Goal: Information Seeking & Learning: Learn about a topic

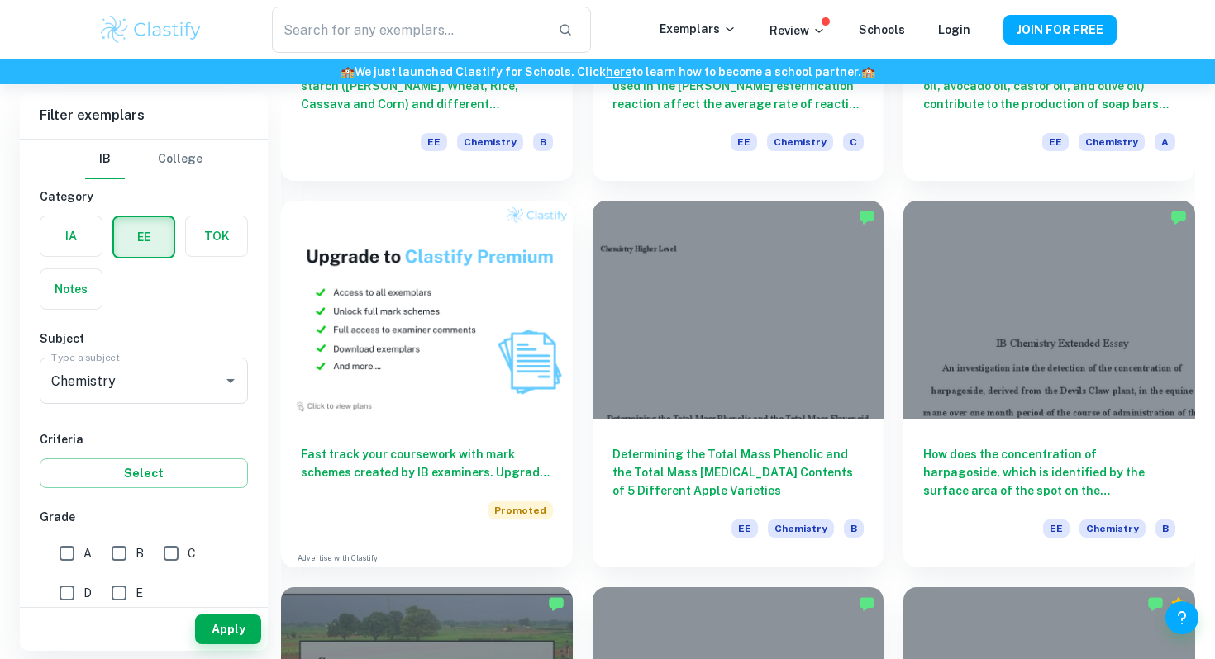
scroll to position [793, 0]
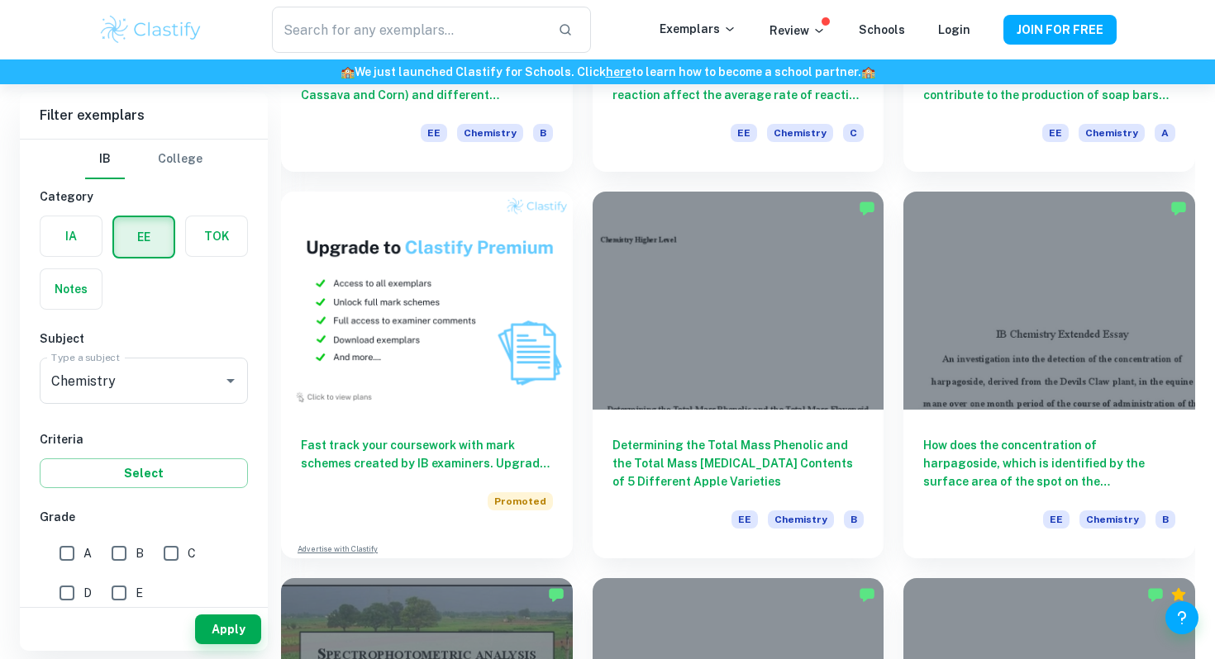
click at [75, 553] on input "A" at bounding box center [66, 553] width 33 height 33
checkbox input "true"
click at [224, 623] on button "Apply" at bounding box center [228, 630] width 66 height 30
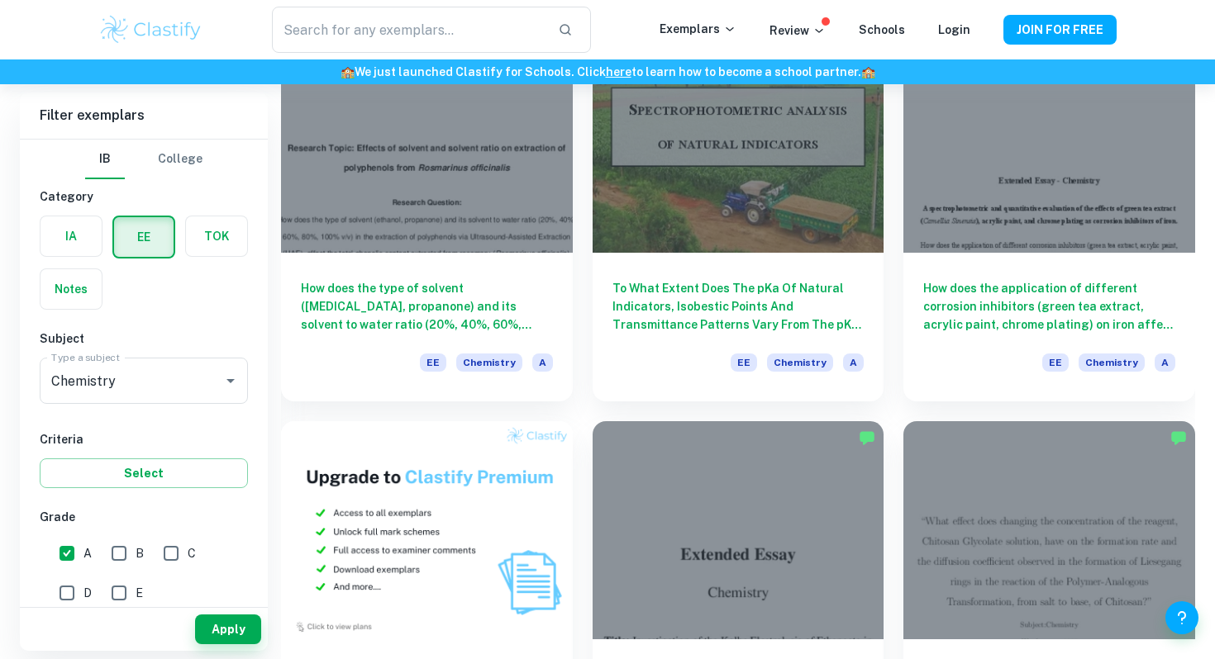
scroll to position [559, 0]
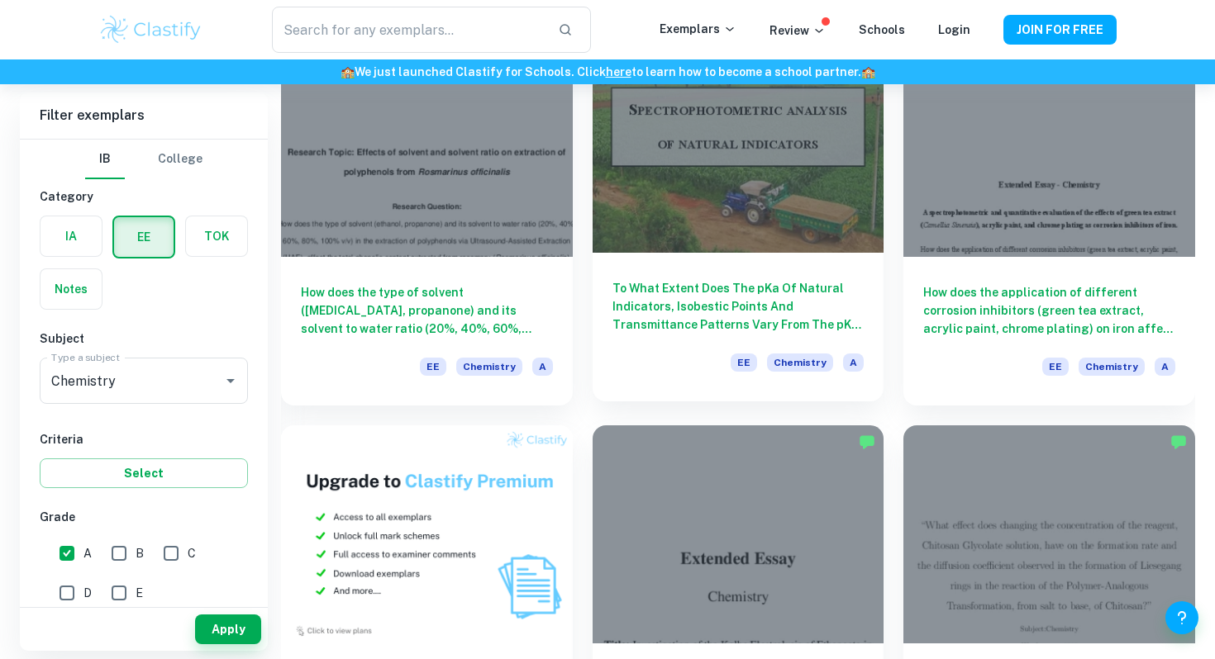
click at [702, 313] on h6 "To What Extent Does The pKa Of Natural Indicators, Isobestic Points And Transmi…" at bounding box center [738, 306] width 252 height 55
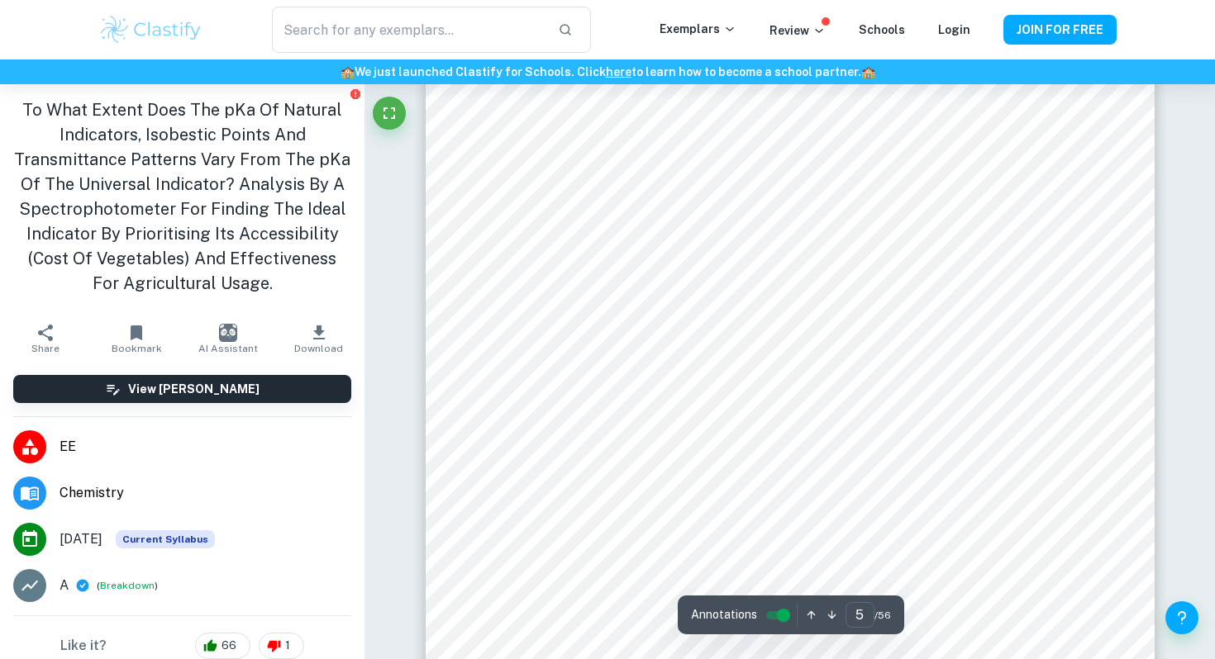
scroll to position [4578, 0]
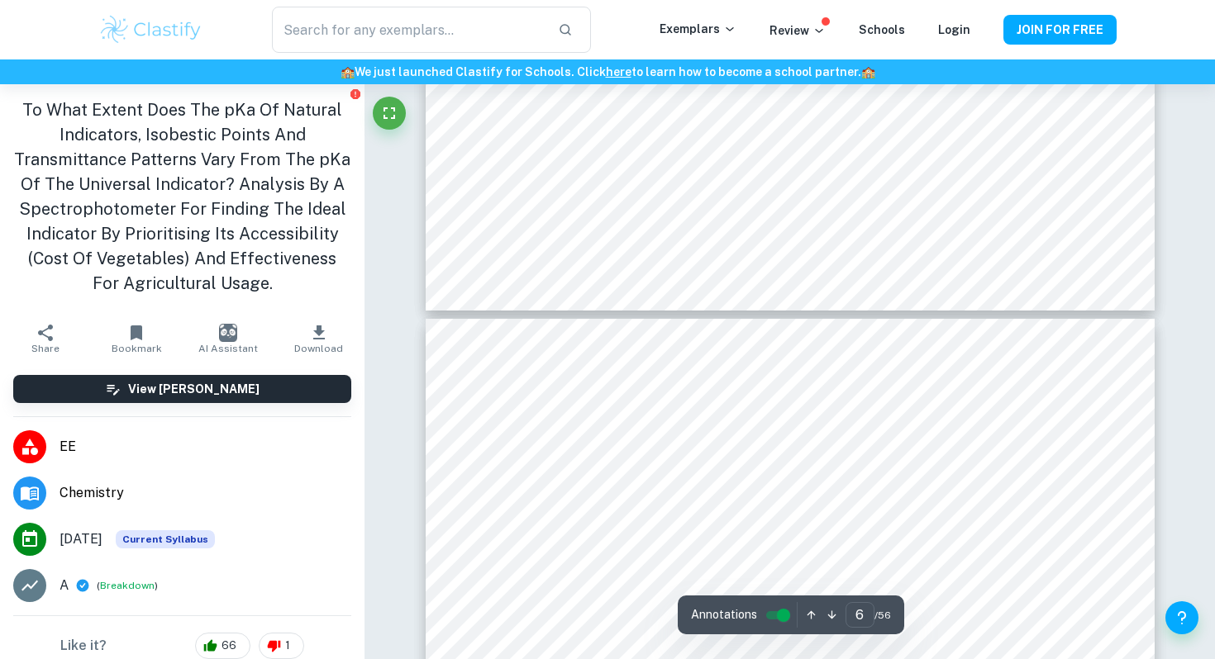
type input "7"
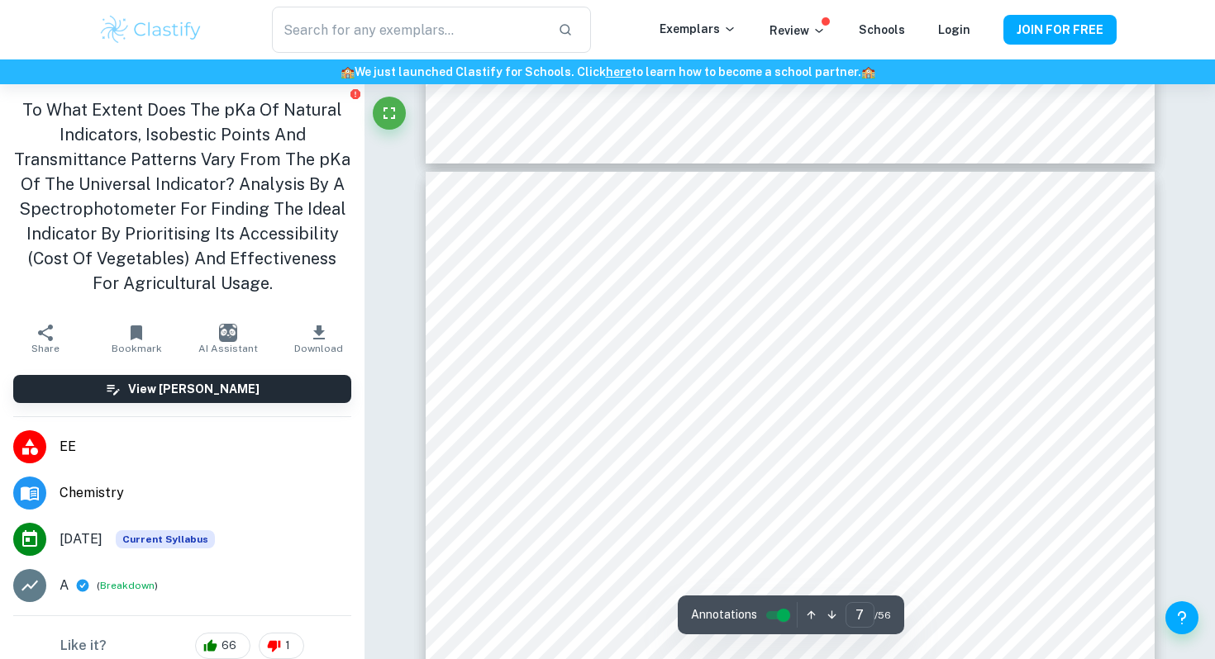
scroll to position [6446, 0]
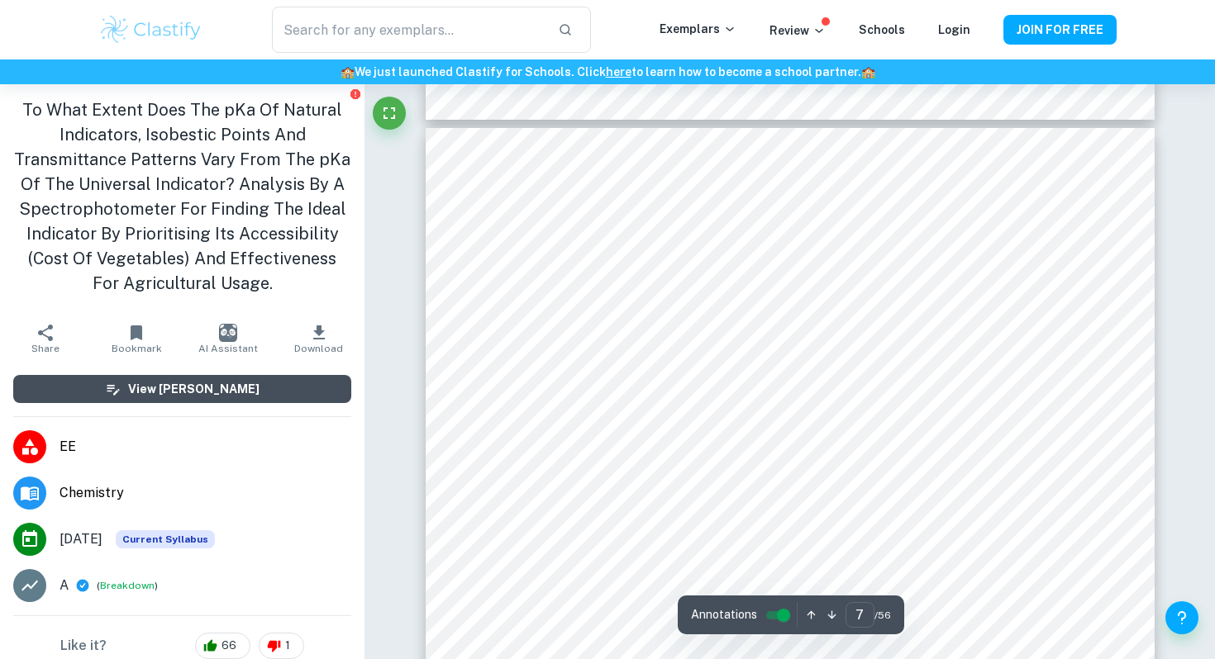
click at [273, 392] on button "View [PERSON_NAME]" at bounding box center [182, 389] width 338 height 28
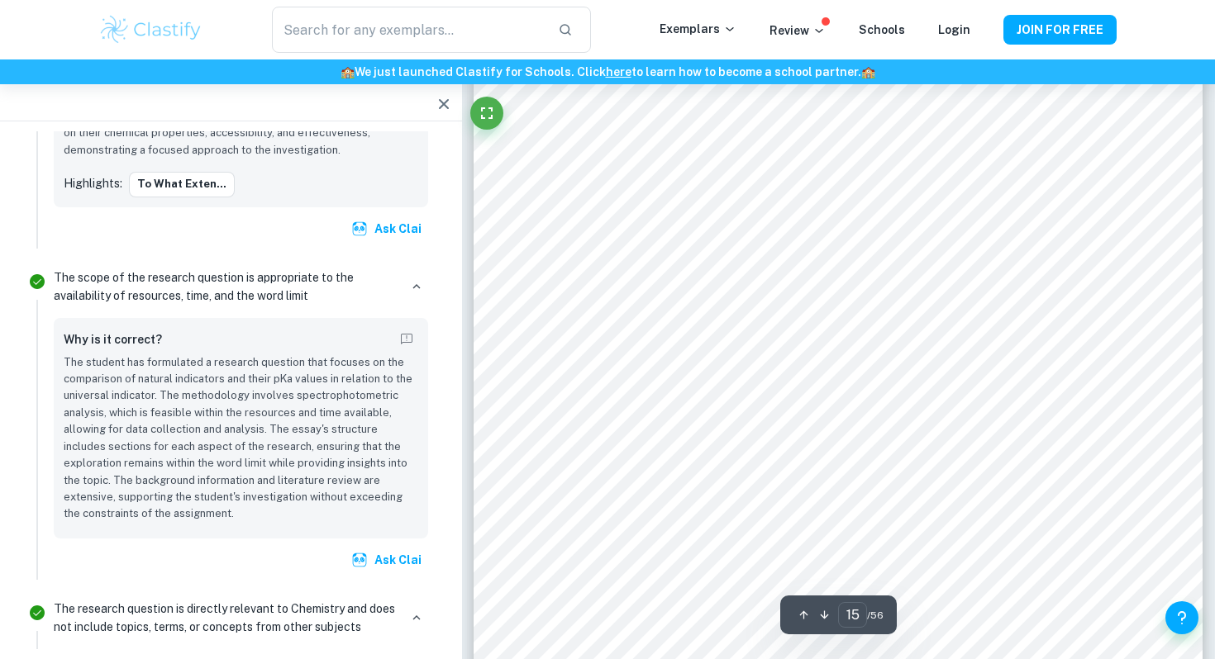
scroll to position [15454, 0]
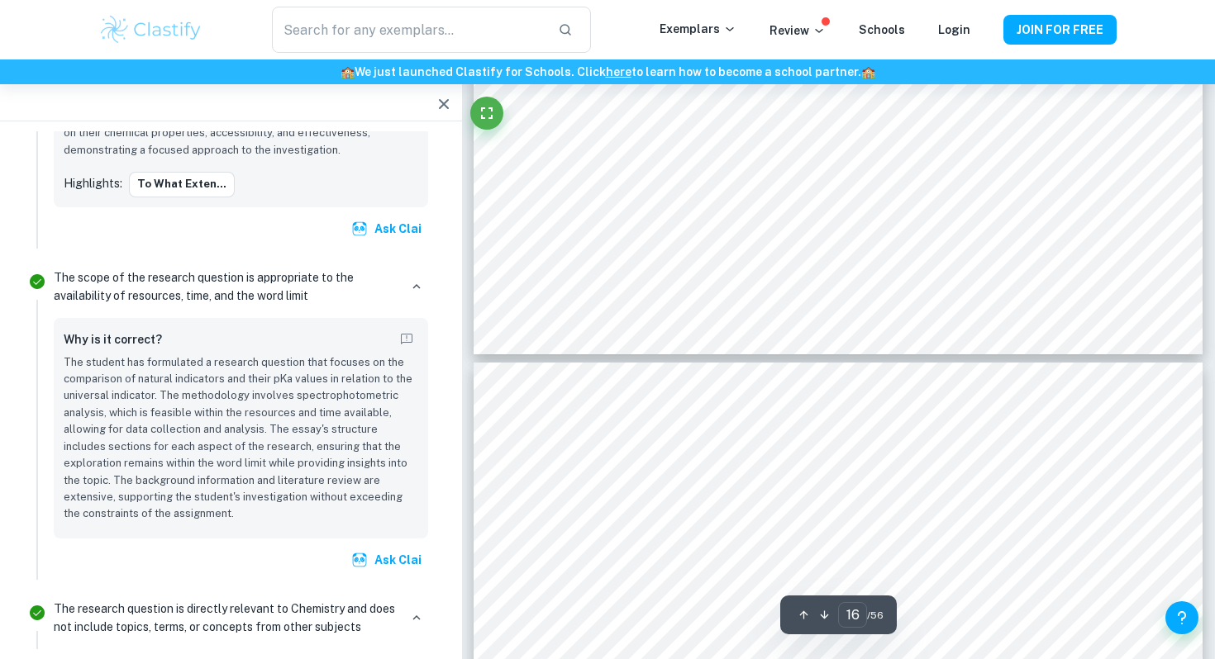
type input "17"
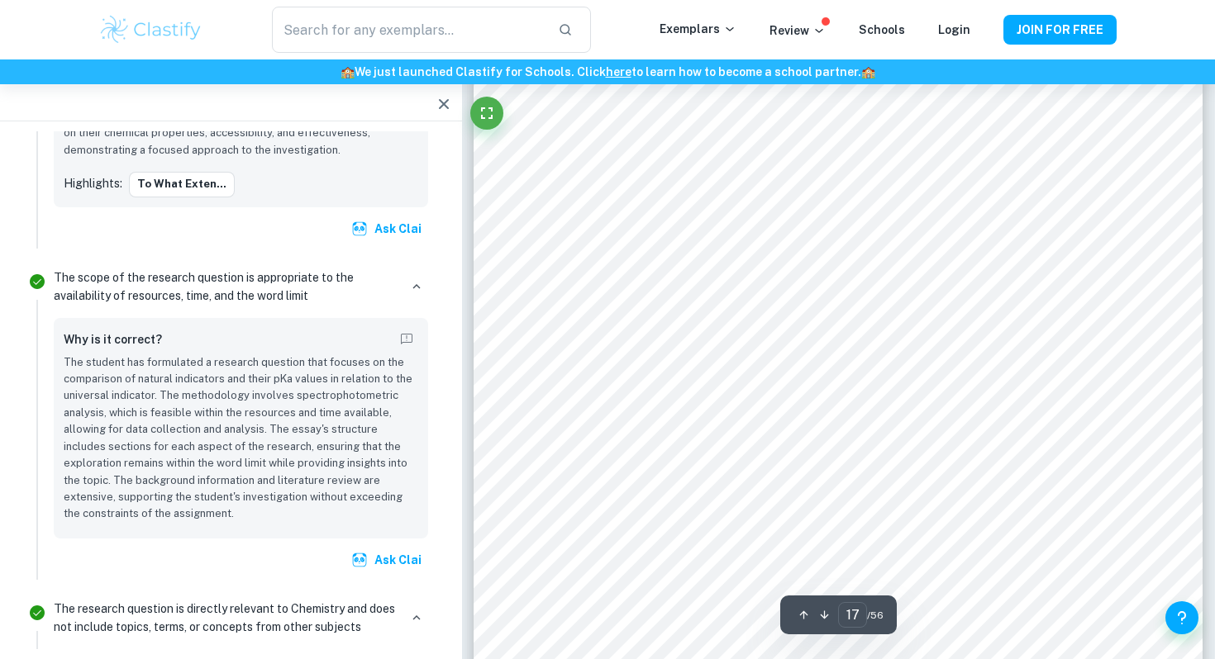
scroll to position [17462, 0]
click at [959, 36] on div "Login" at bounding box center [954, 30] width 32 height 20
click at [954, 23] on link "Login" at bounding box center [954, 29] width 32 height 13
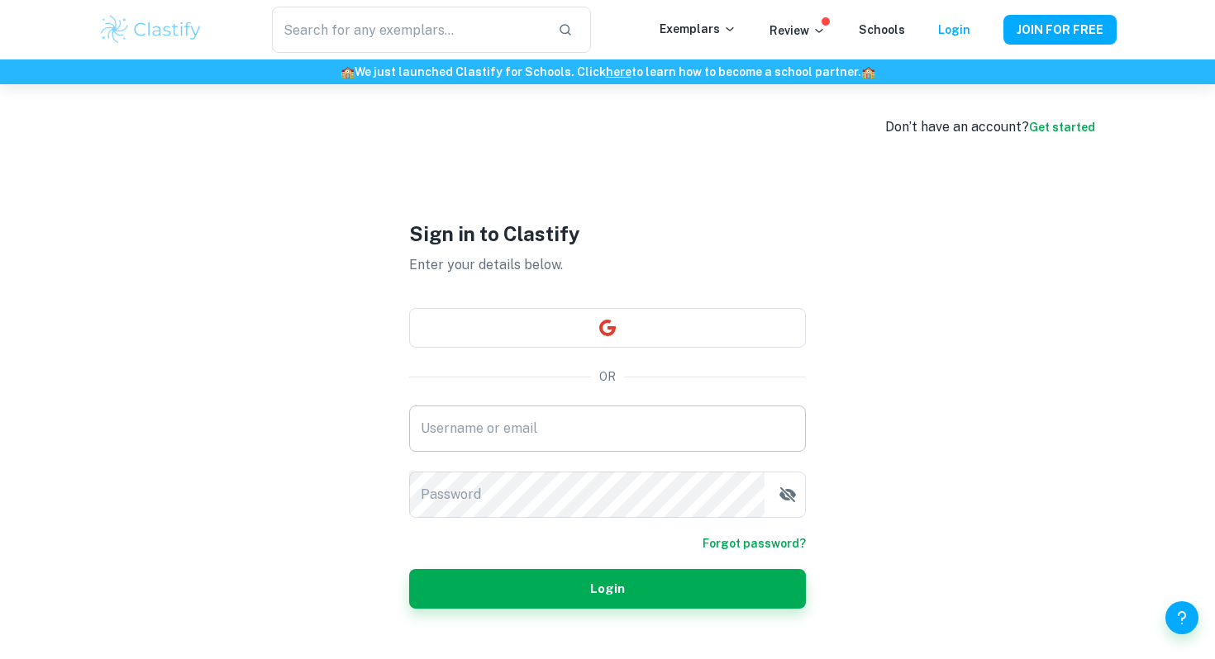
click at [538, 440] on input "Username or email" at bounding box center [607, 429] width 397 height 46
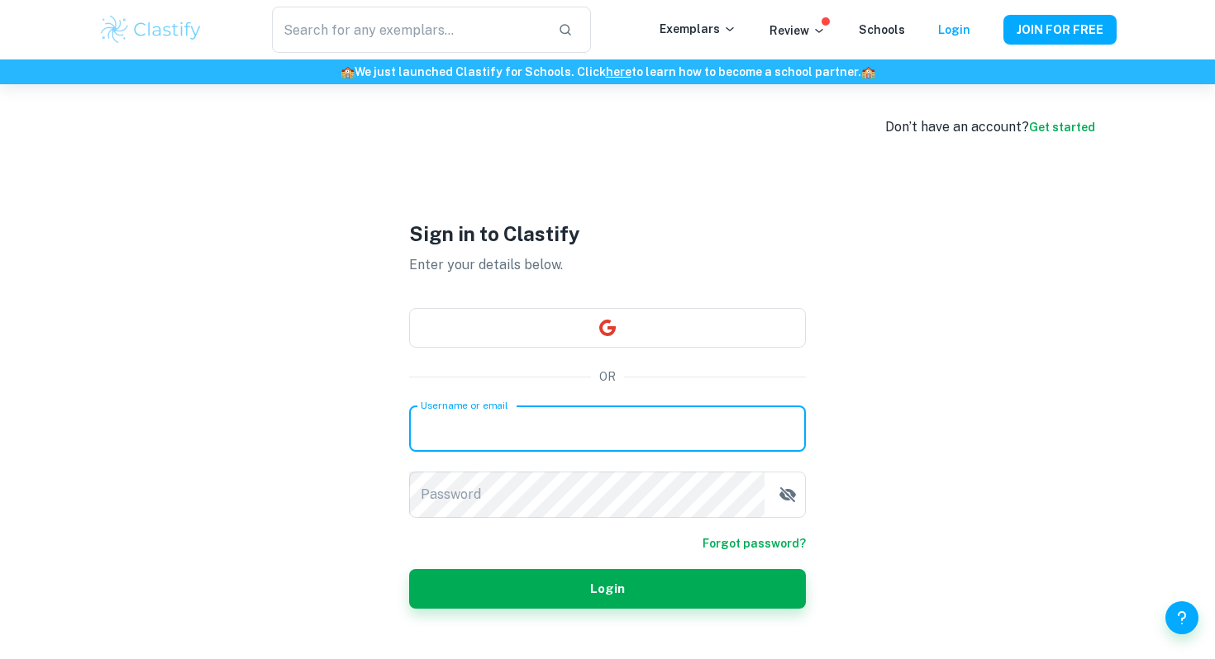
type input "[EMAIL_ADDRESS][DOMAIN_NAME]"
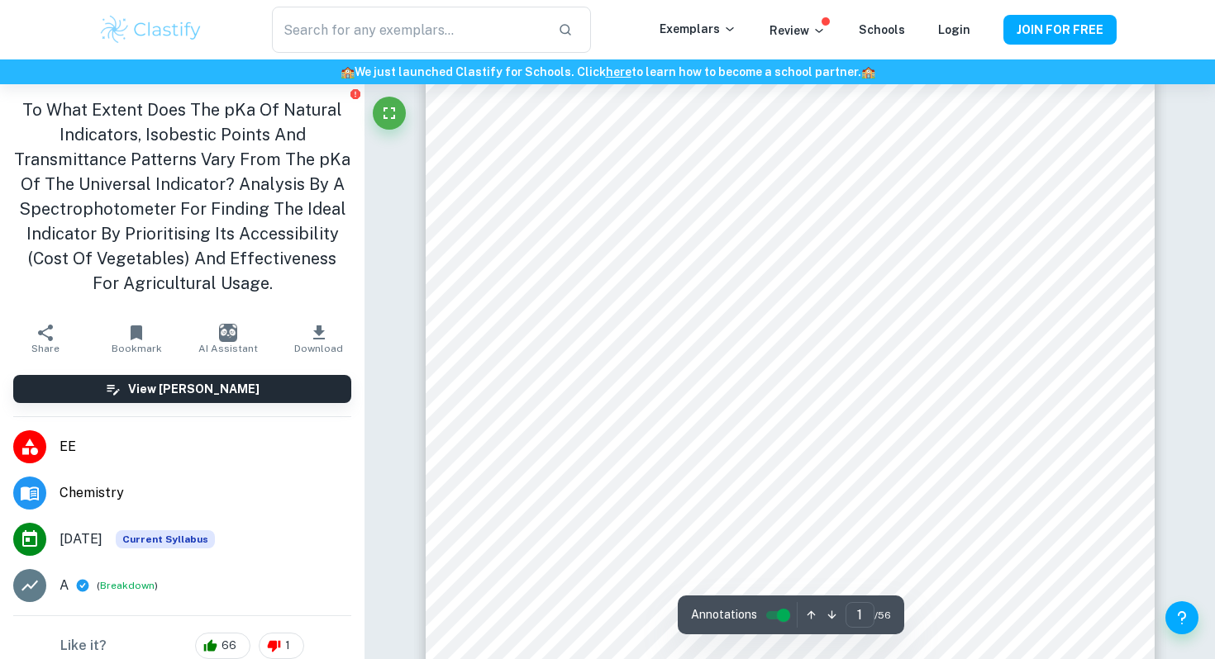
scroll to position [411, 0]
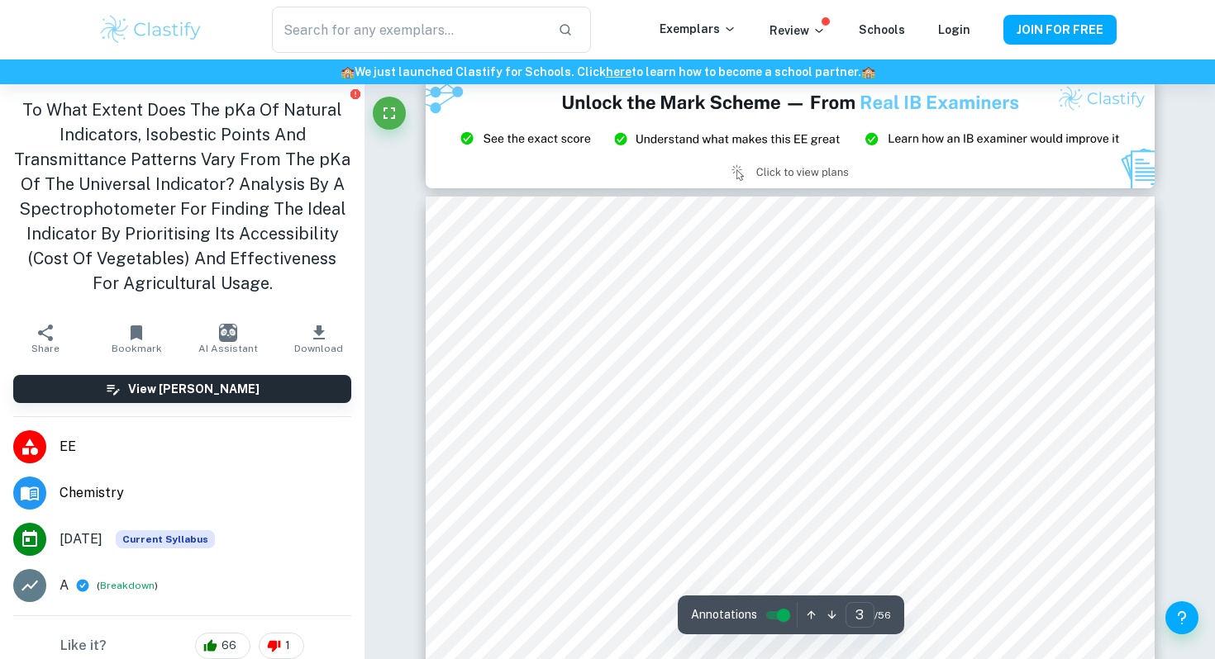
type input "2"
